Goal: Find contact information: Find contact information

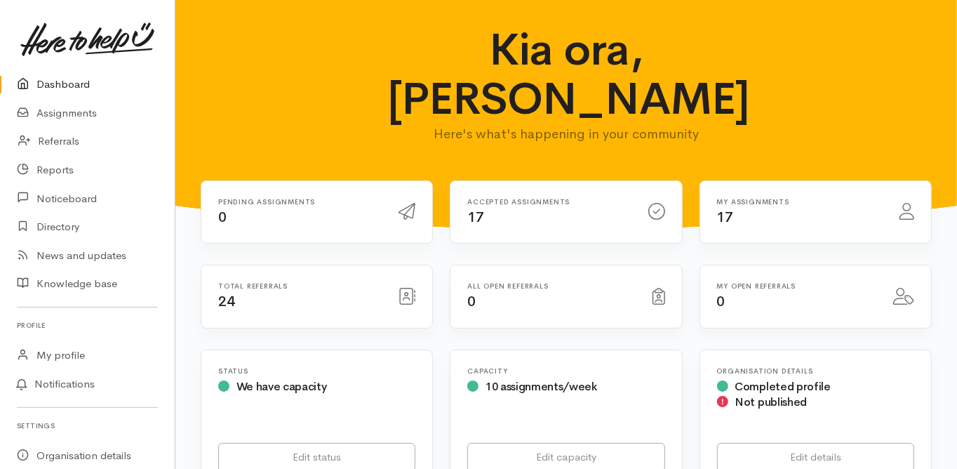
click at [68, 87] on link "Dashboard" at bounding box center [87, 84] width 175 height 29
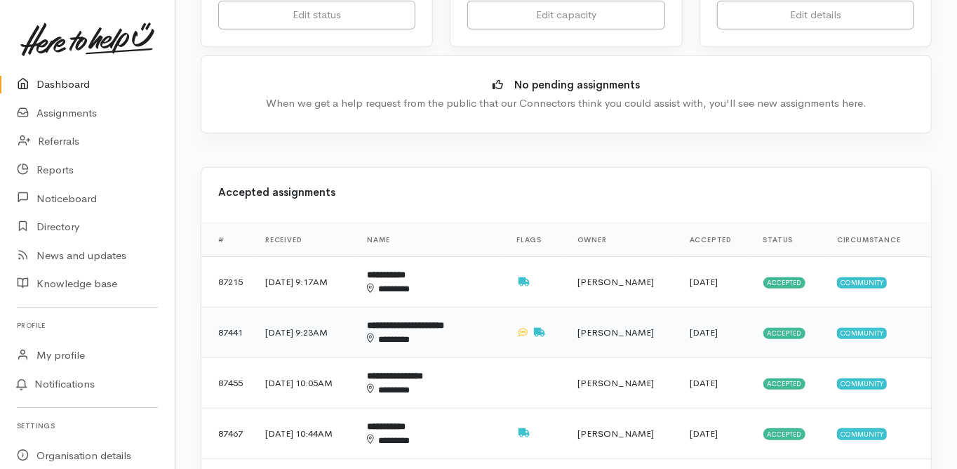
scroll to position [449, 0]
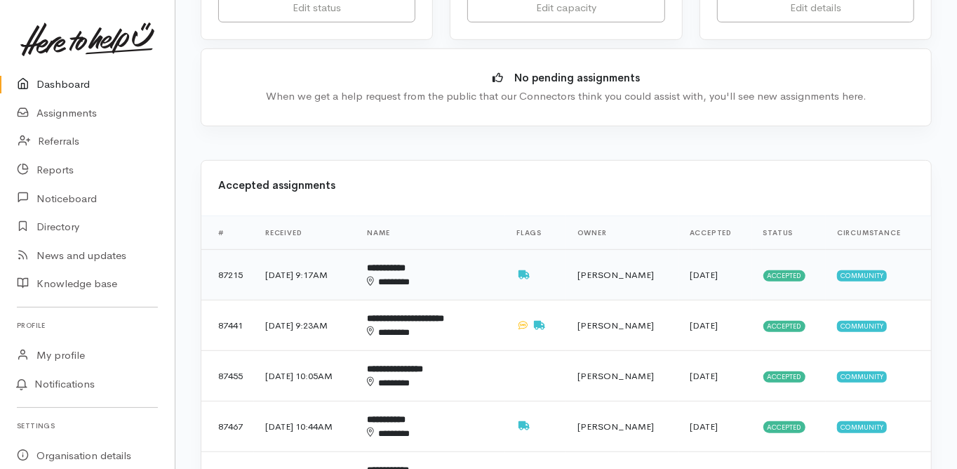
click at [423, 275] on div "********" at bounding box center [421, 281] width 109 height 13
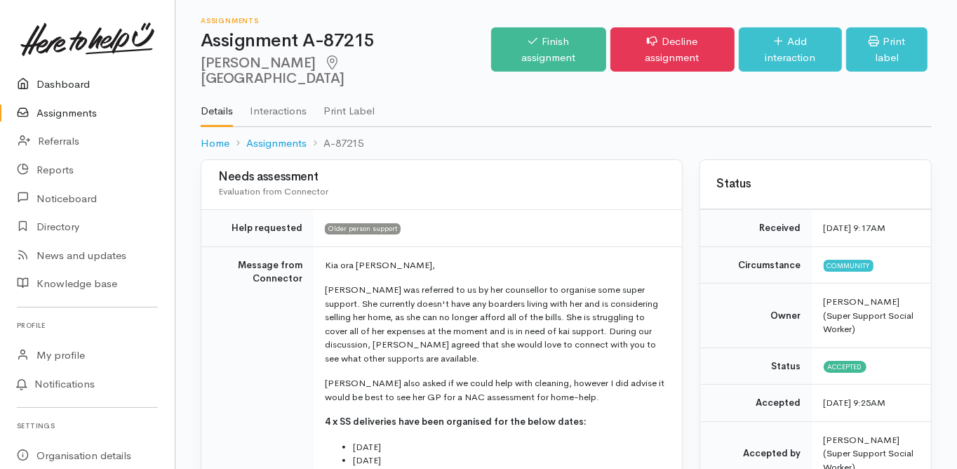
click at [65, 88] on link "Dashboard" at bounding box center [87, 84] width 175 height 29
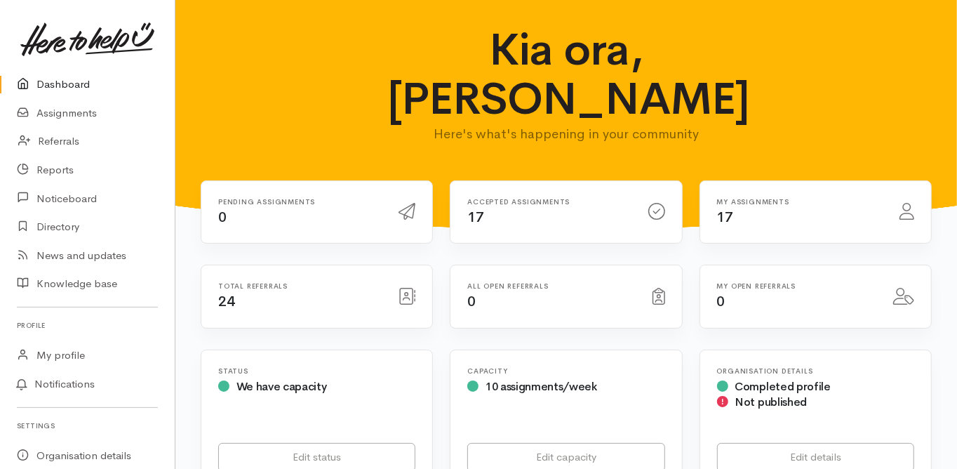
click at [67, 86] on link "Dashboard" at bounding box center [87, 84] width 175 height 29
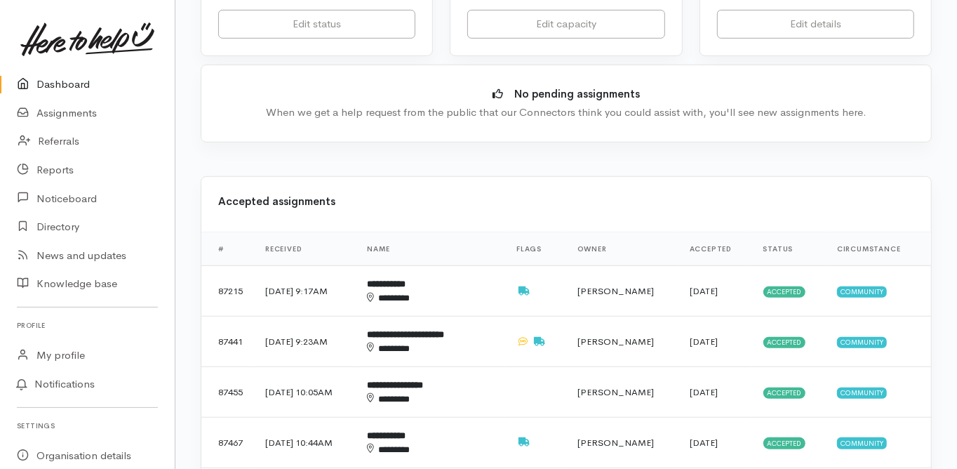
scroll to position [505, 0]
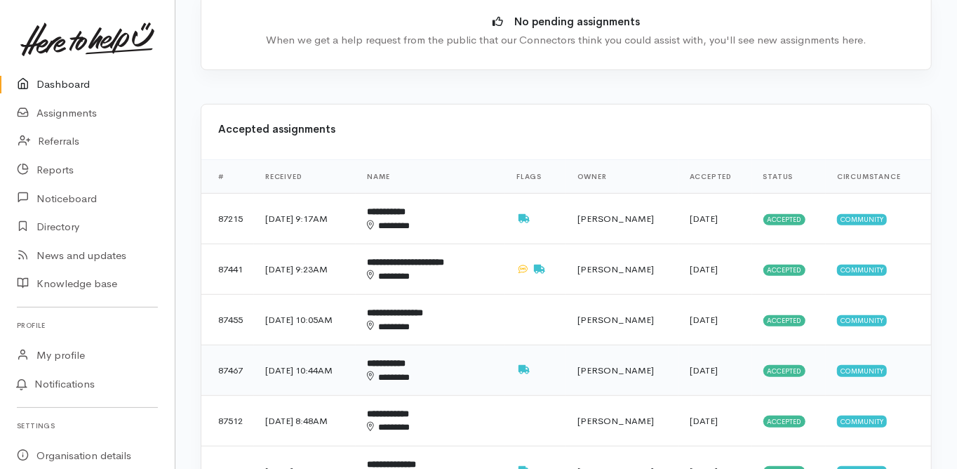
click at [405, 358] on b "**********" at bounding box center [386, 362] width 39 height 9
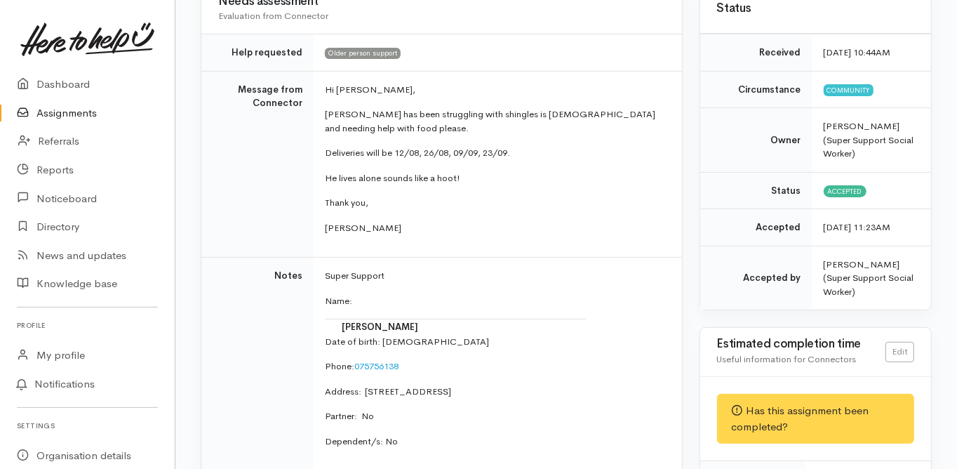
scroll to position [224, 0]
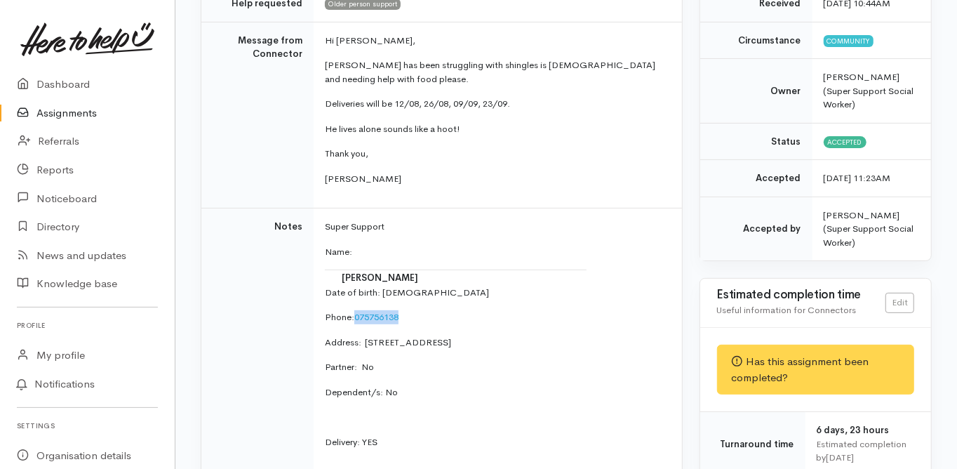
drag, startPoint x: 394, startPoint y: 300, endPoint x: 356, endPoint y: 300, distance: 37.9
click at [356, 310] on p "Phone:  [PHONE_NUMBER]" at bounding box center [495, 317] width 340 height 14
click at [232, 333] on td "Notes" at bounding box center [257, 389] width 112 height 363
click at [356, 310] on p "Phone:  075756138" at bounding box center [495, 317] width 340 height 14
copy link "075756138"
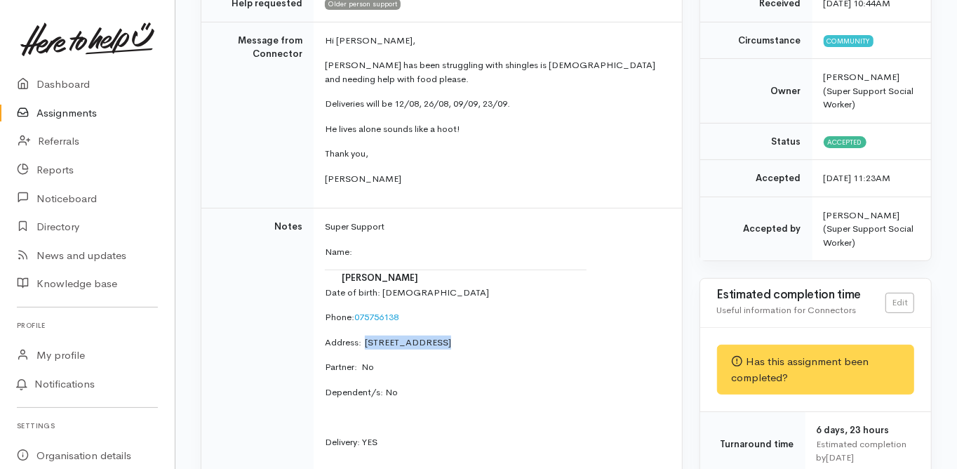
drag, startPoint x: 364, startPoint y: 325, endPoint x: 434, endPoint y: 316, distance: 70.0
click at [434, 316] on td "Super Support Name: Andrew King Date of birth: 18/9/1931 Phone:  075756138 Addr…" at bounding box center [498, 389] width 368 height 363
copy p "80 Maranui Stree"
drag, startPoint x: 422, startPoint y: 278, endPoint x: 383, endPoint y: 278, distance: 39.3
click at [383, 286] on p "Date of birth: 18/9/1931" at bounding box center [495, 293] width 340 height 14
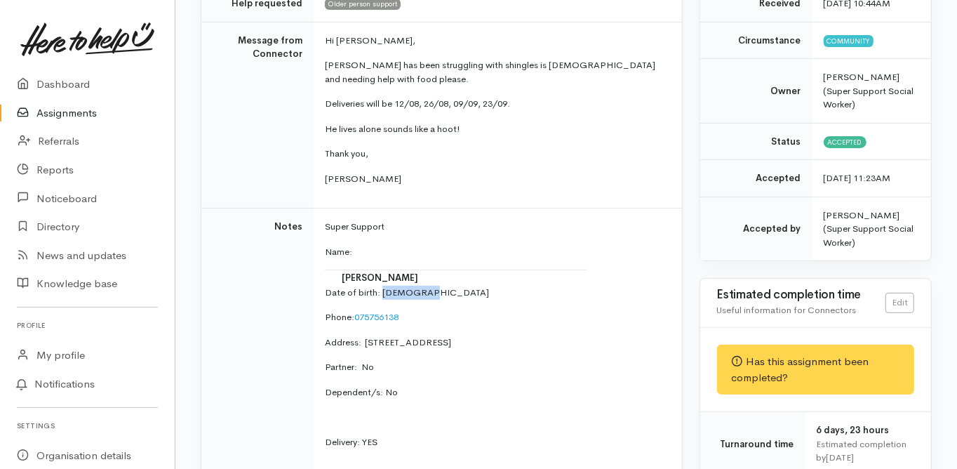
copy p "18/9/1931"
click at [246, 358] on td "Notes" at bounding box center [257, 389] width 112 height 363
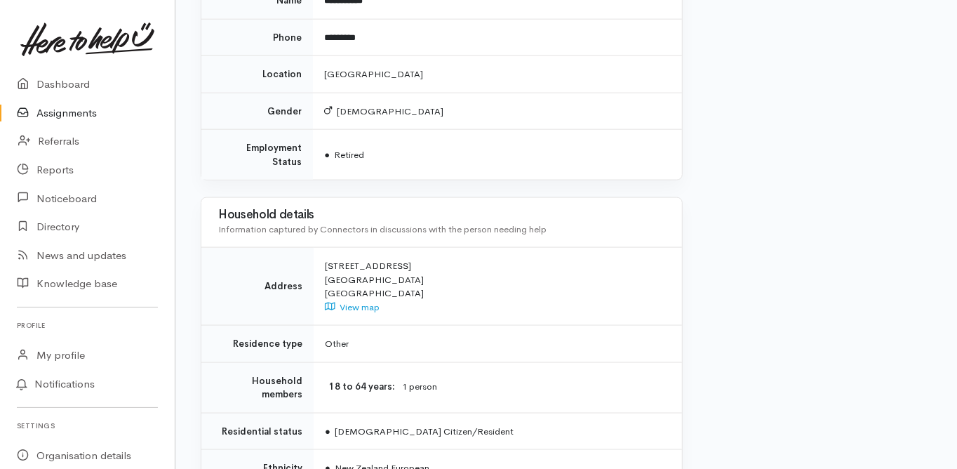
scroll to position [1085, 0]
